Goal: Task Accomplishment & Management: Manage account settings

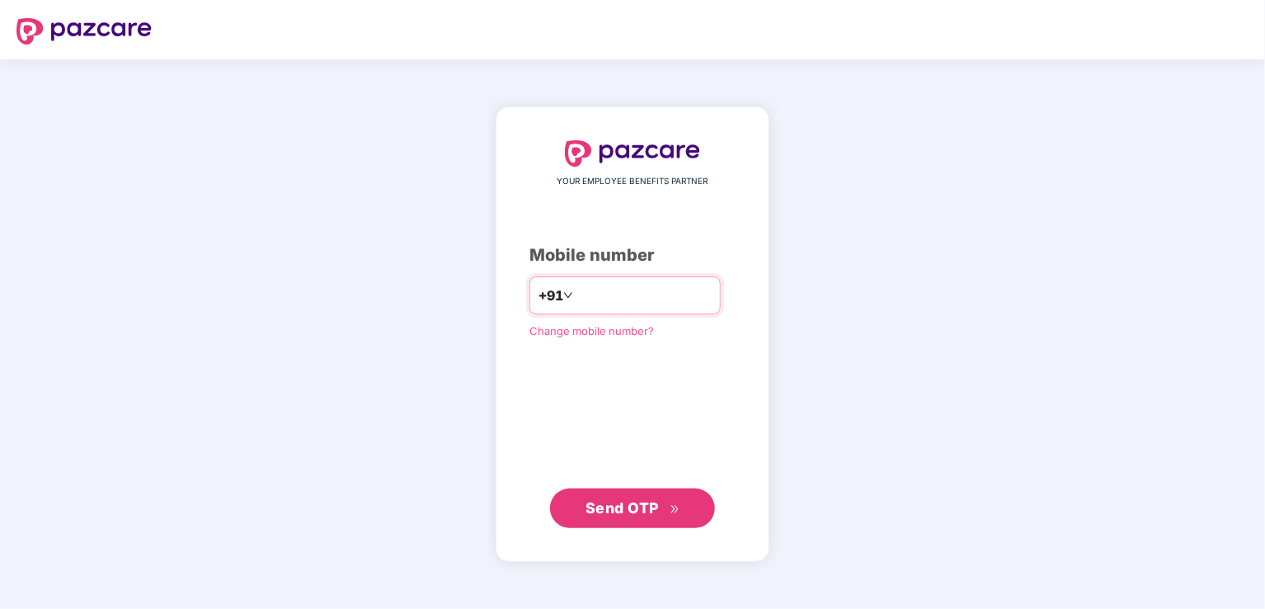
type input "**********"
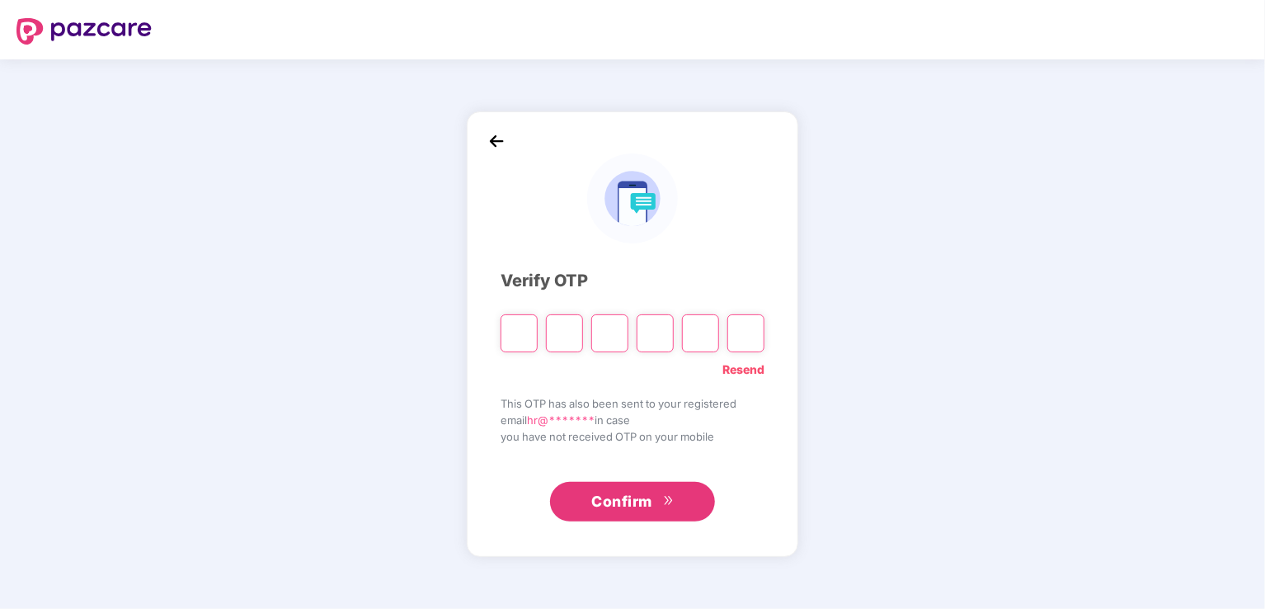
type input "*"
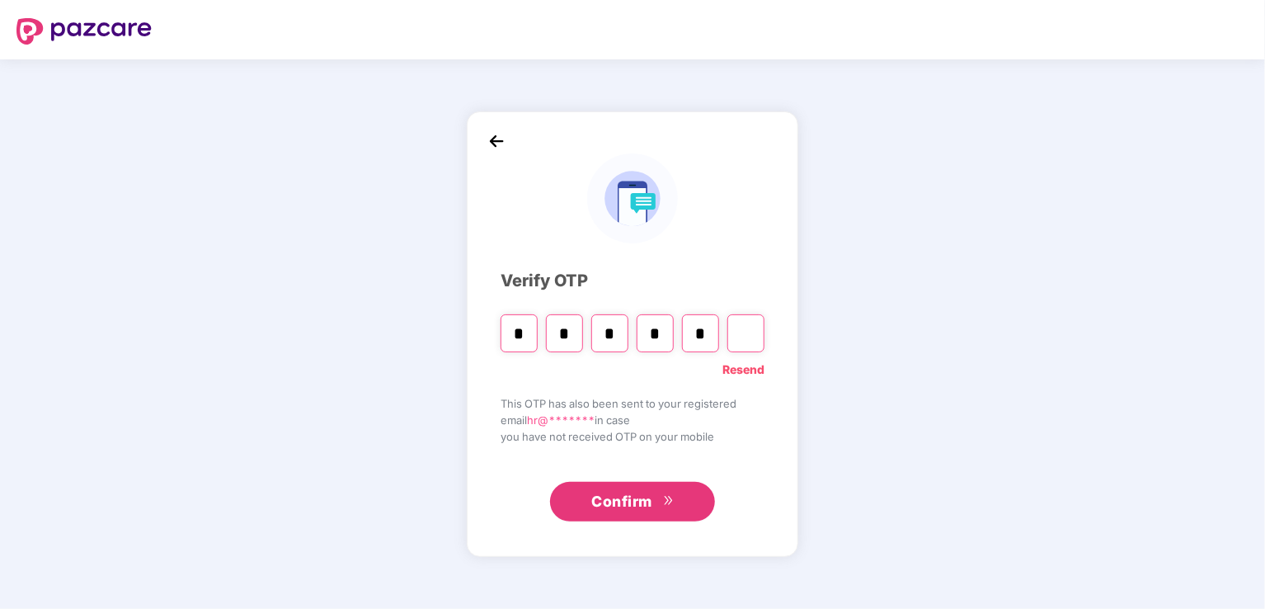
type input "*"
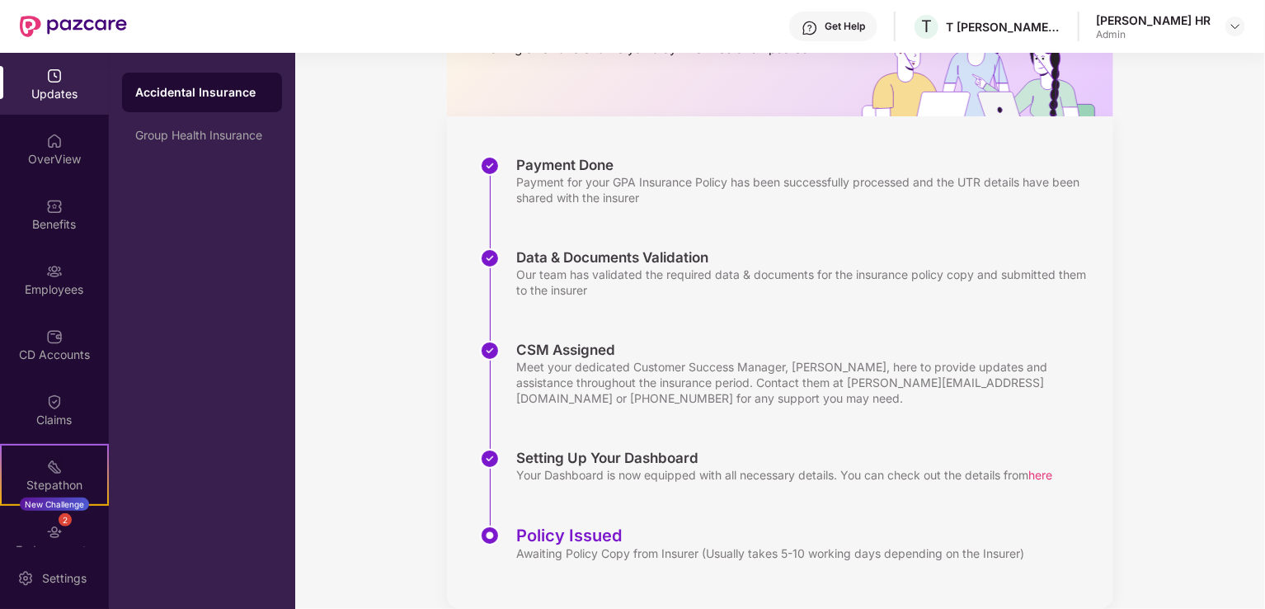
scroll to position [191, 0]
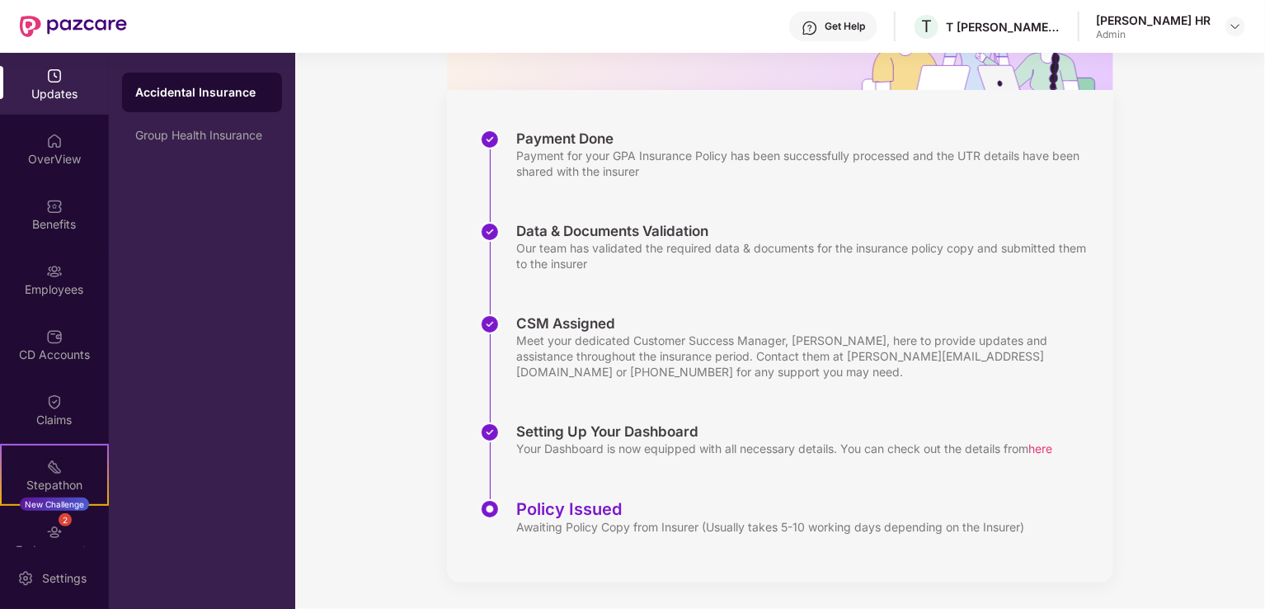
click at [148, 130] on div "Group Health Insurance" at bounding box center [202, 135] width 134 height 13
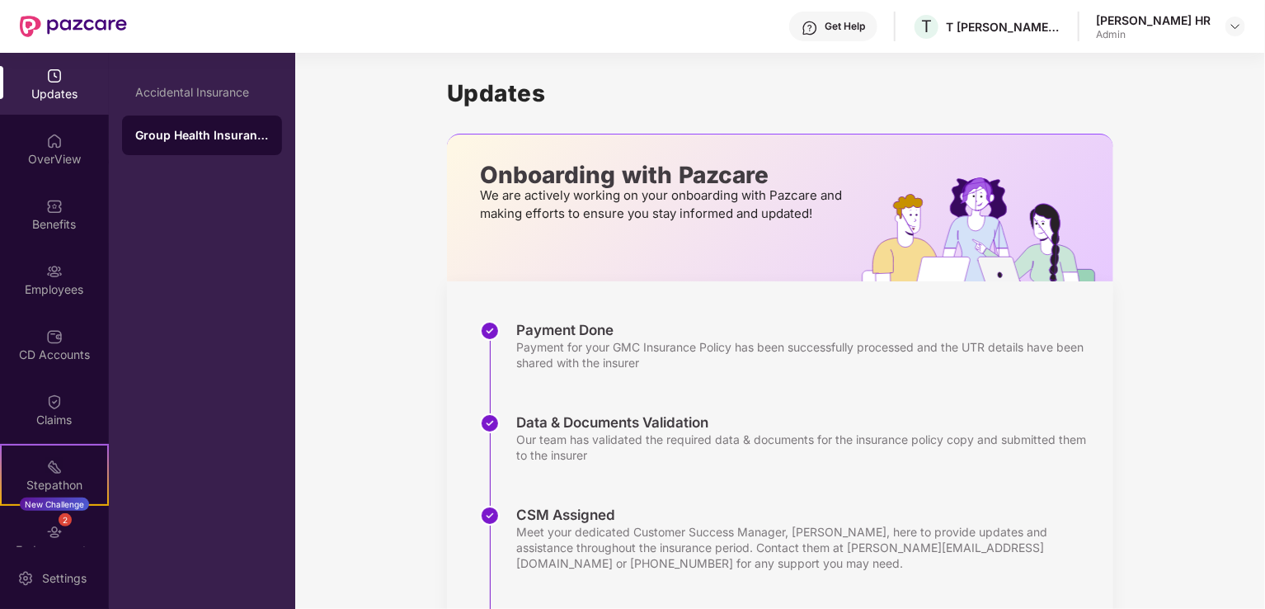
scroll to position [268, 0]
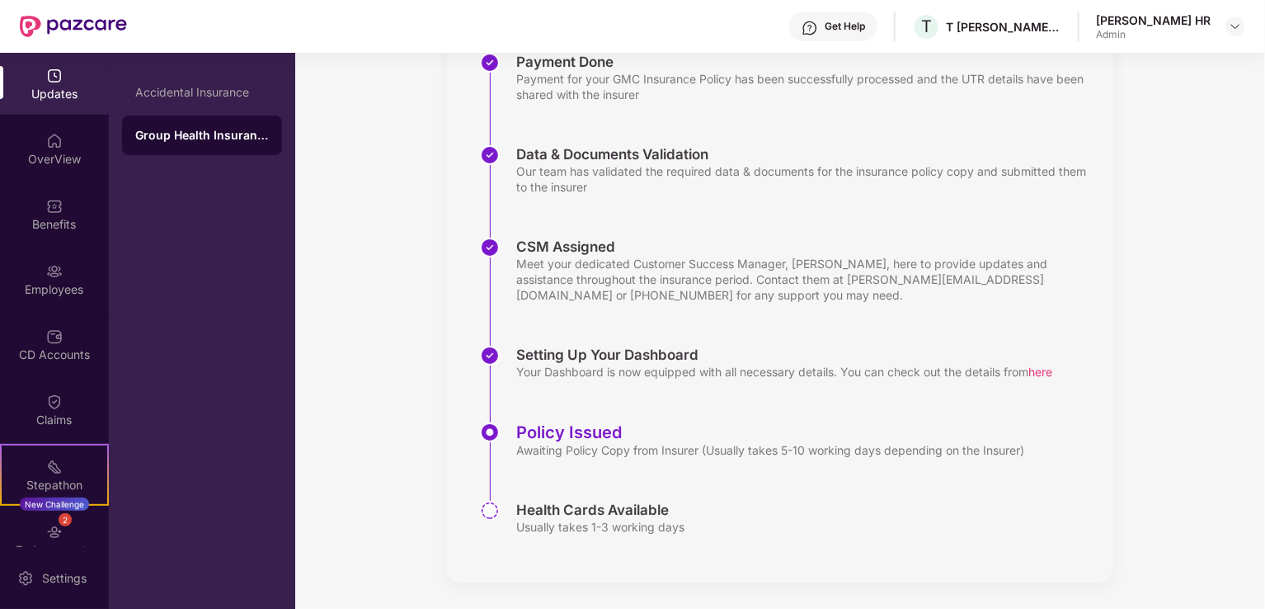
click at [71, 271] on div "Employees" at bounding box center [54, 279] width 109 height 62
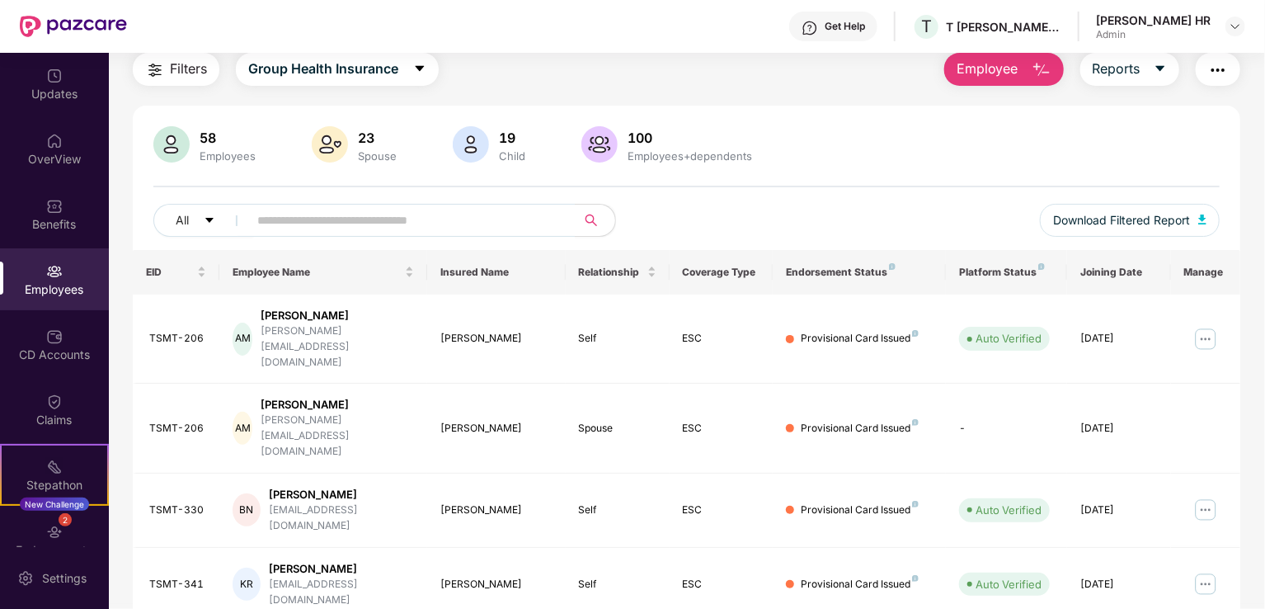
scroll to position [21, 0]
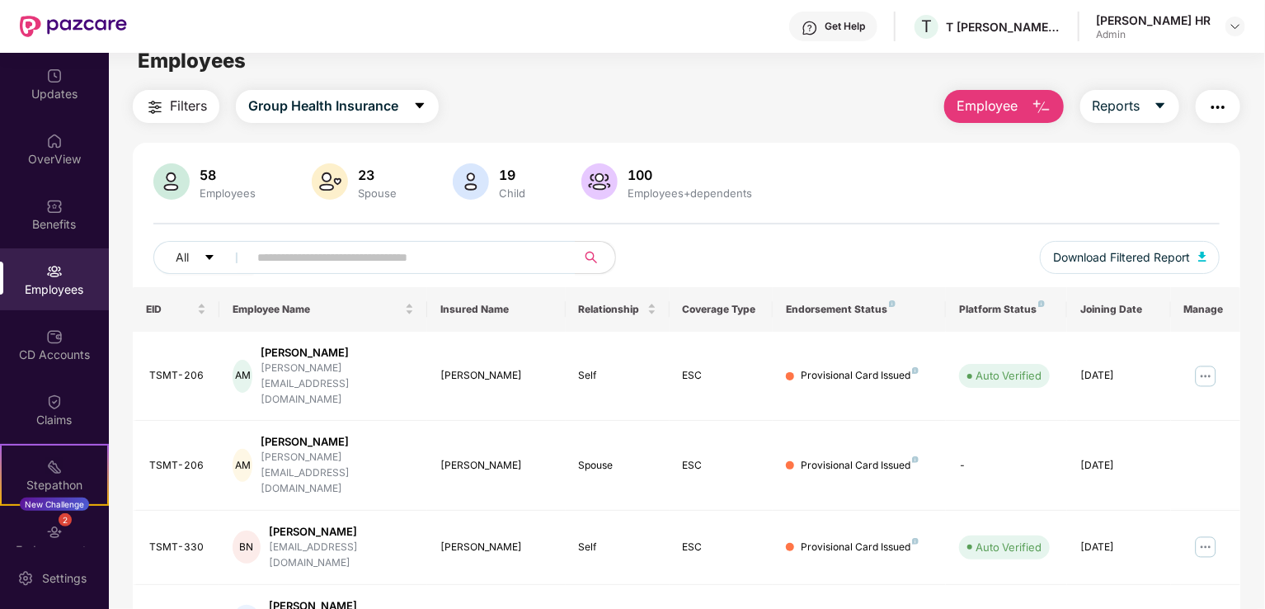
click at [429, 265] on input "text" at bounding box center [405, 257] width 296 height 25
type input "*"
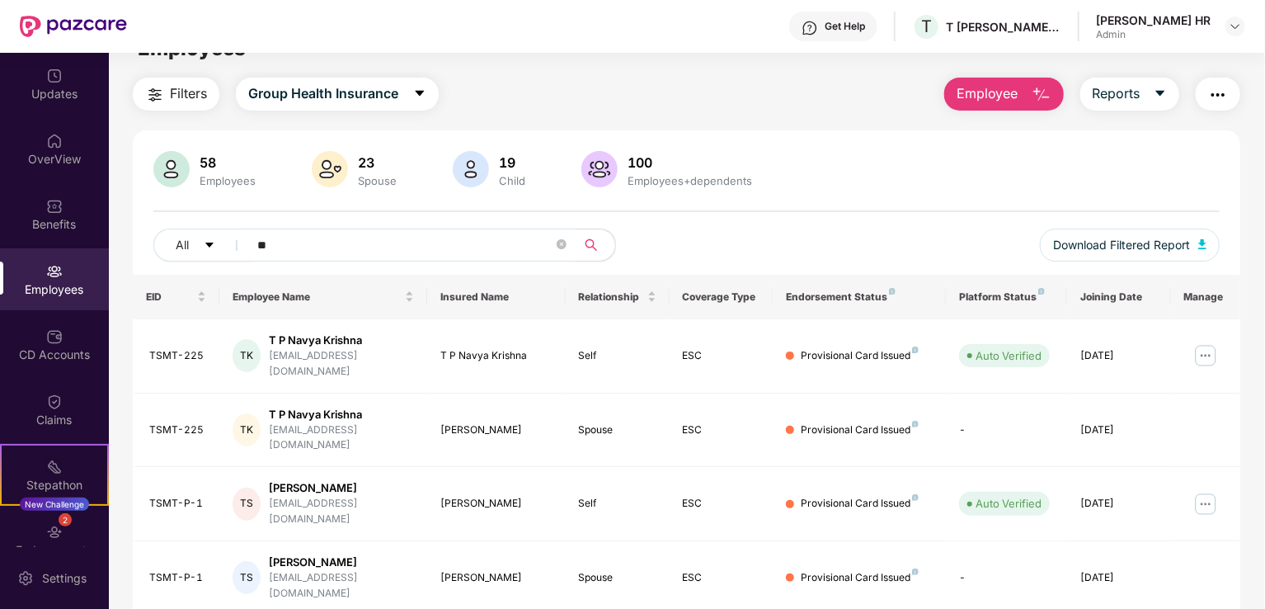
scroll to position [53, 0]
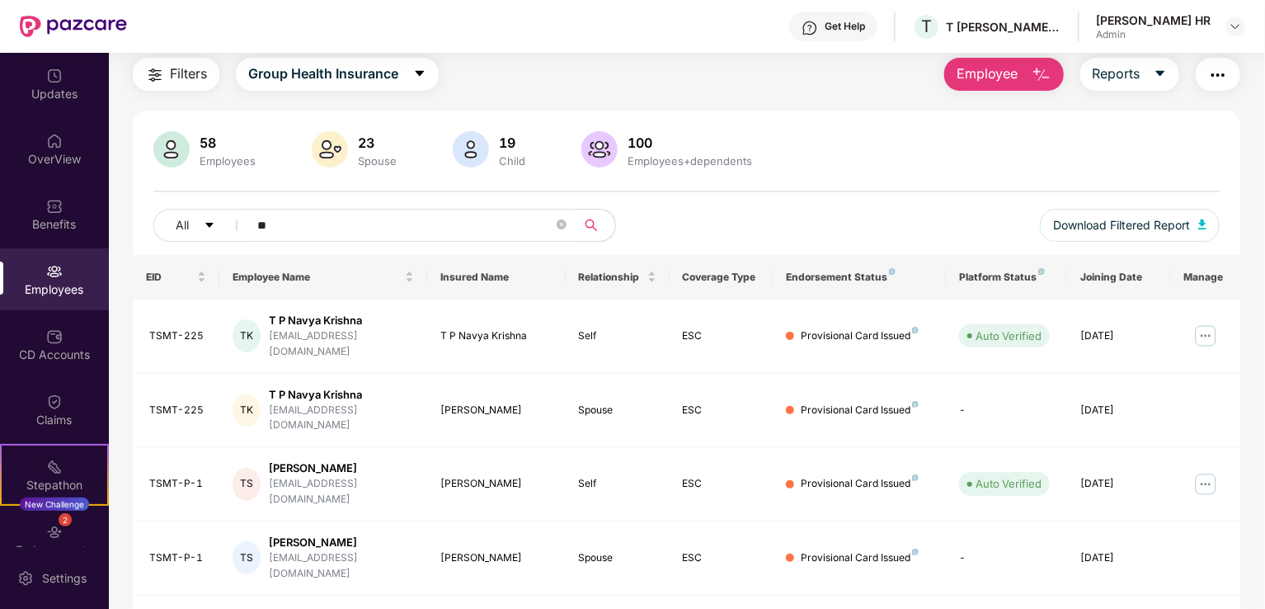
click at [557, 222] on icon "close-circle" at bounding box center [562, 224] width 10 height 10
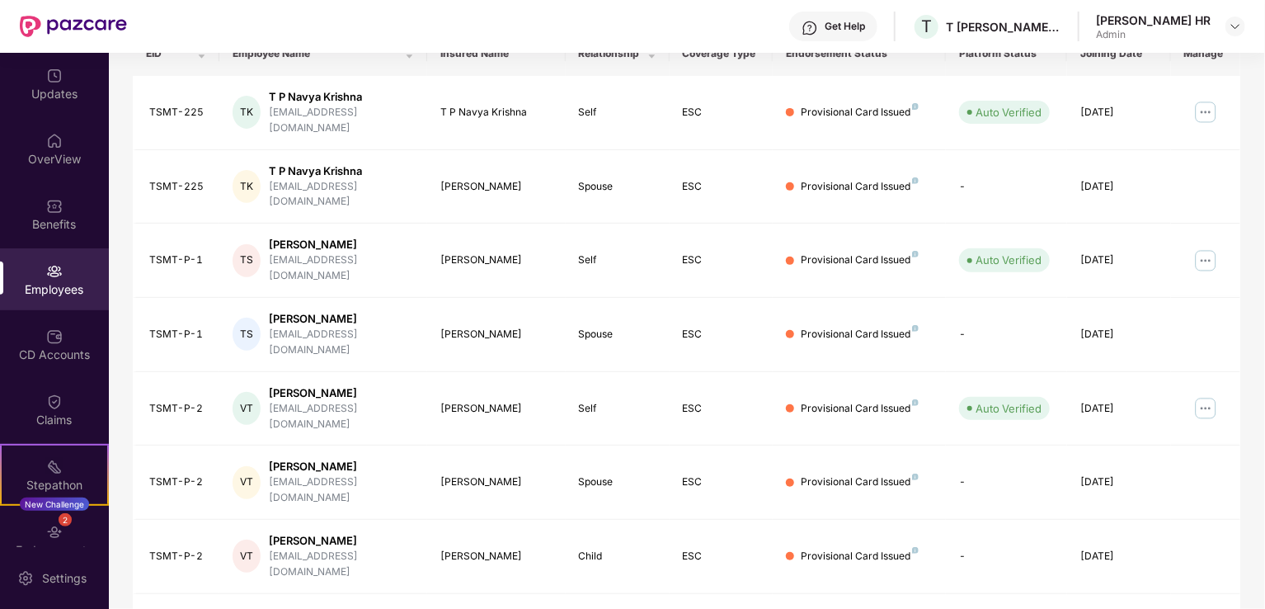
scroll to position [283, 0]
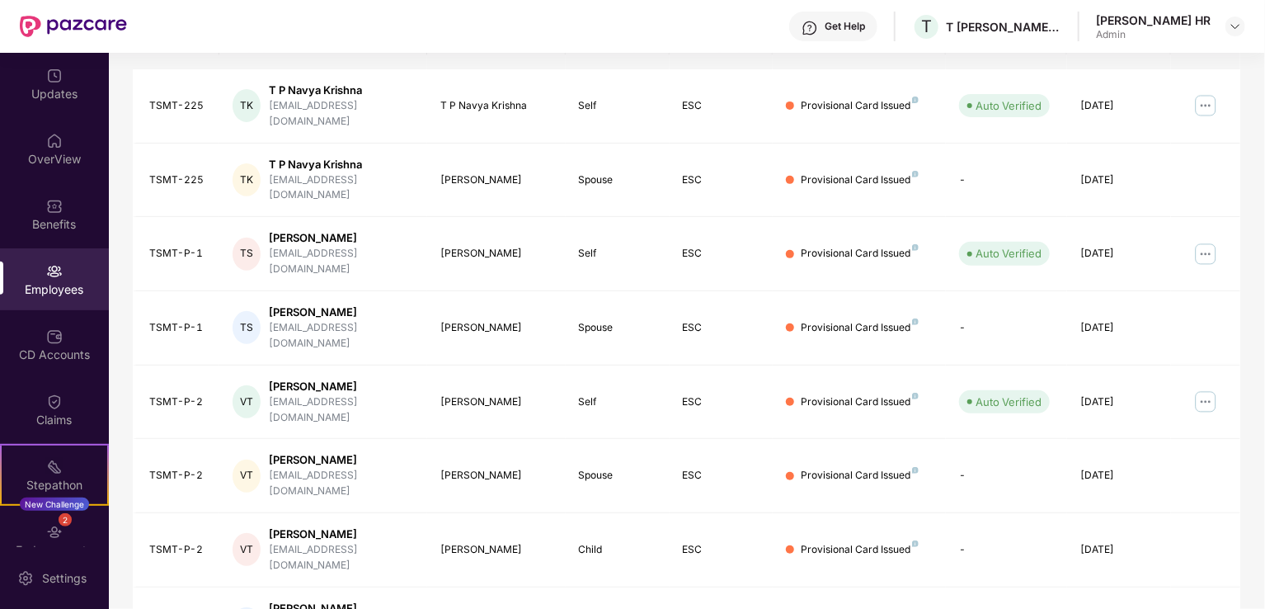
type input "*"
click at [1203, 241] on img at bounding box center [1206, 254] width 26 height 26
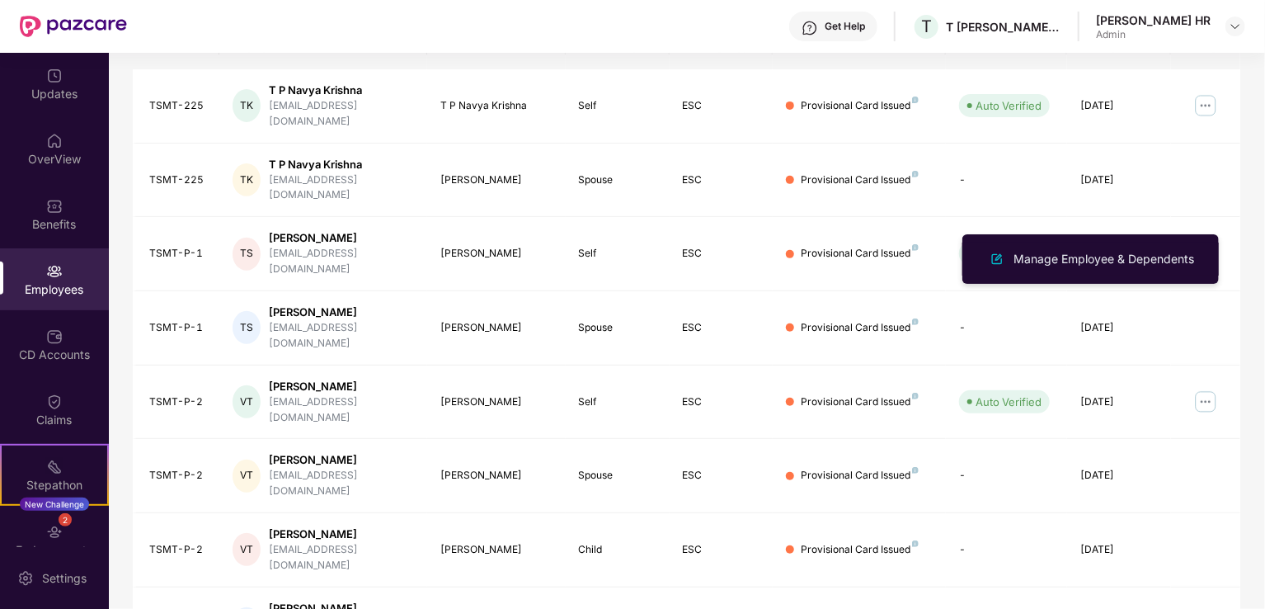
click at [1139, 256] on div "Manage Employee & Dependents" at bounding box center [1103, 259] width 187 height 18
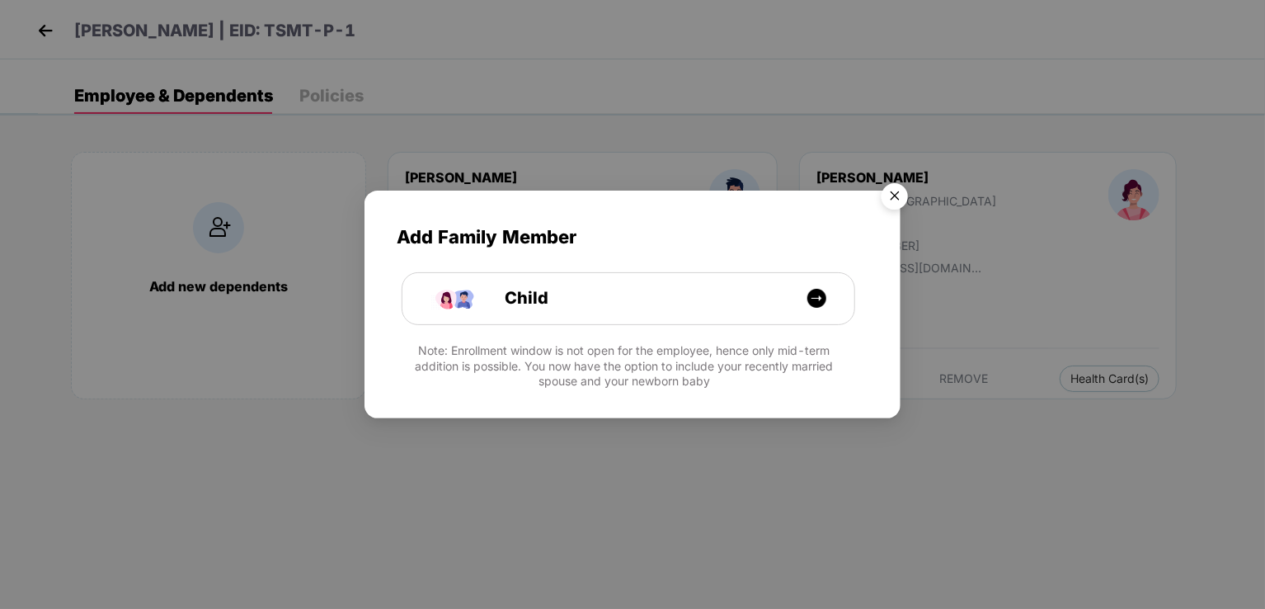
click at [891, 191] on img "Close" at bounding box center [895, 199] width 46 height 46
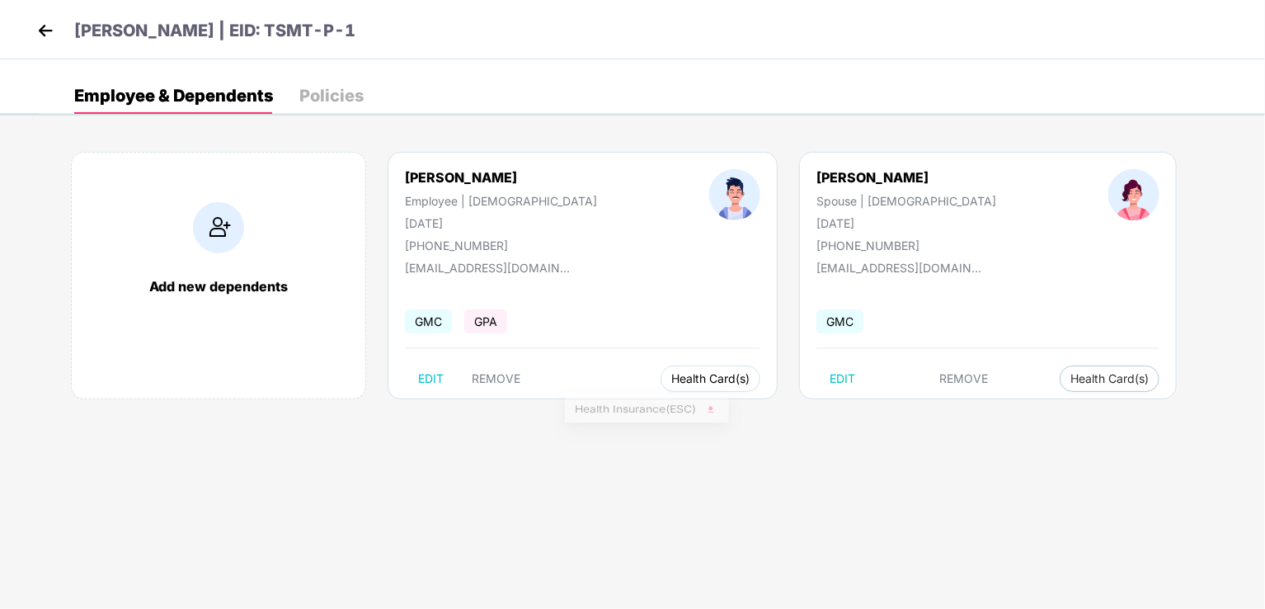
click at [671, 374] on span "Health Card(s)" at bounding box center [710, 378] width 78 height 8
click at [668, 407] on span "Health Insurance(ESC)" at bounding box center [647, 411] width 144 height 18
